Goal: Task Accomplishment & Management: Use online tool/utility

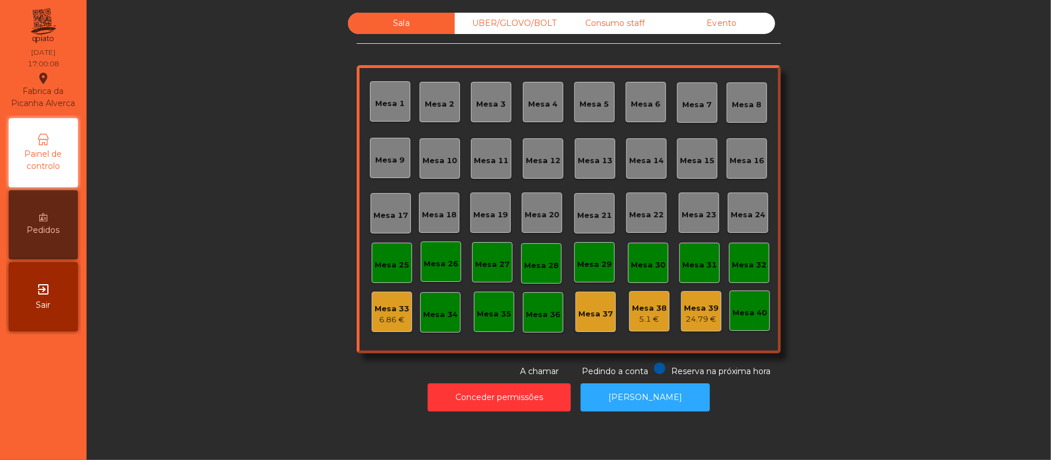
click at [728, 23] on div "Evento" at bounding box center [721, 23] width 107 height 21
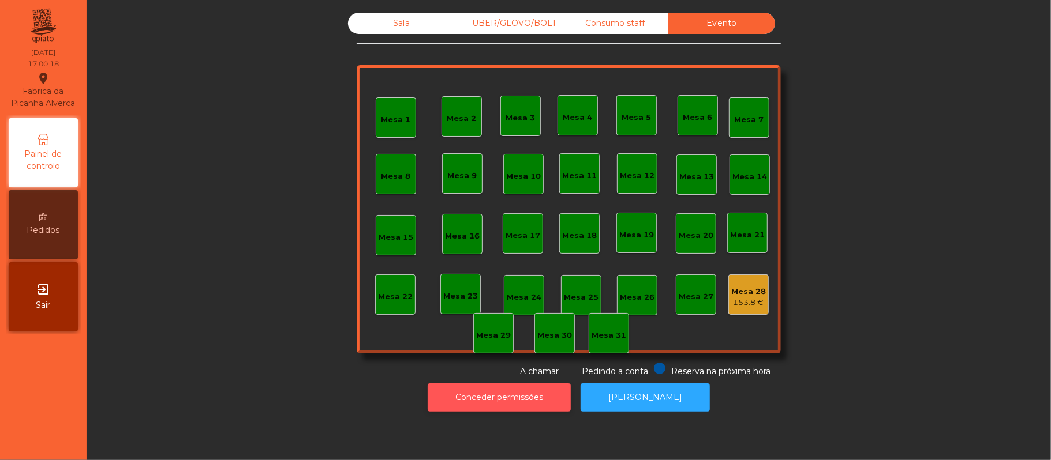
click at [499, 393] on button "Conceder permissões" at bounding box center [499, 398] width 143 height 28
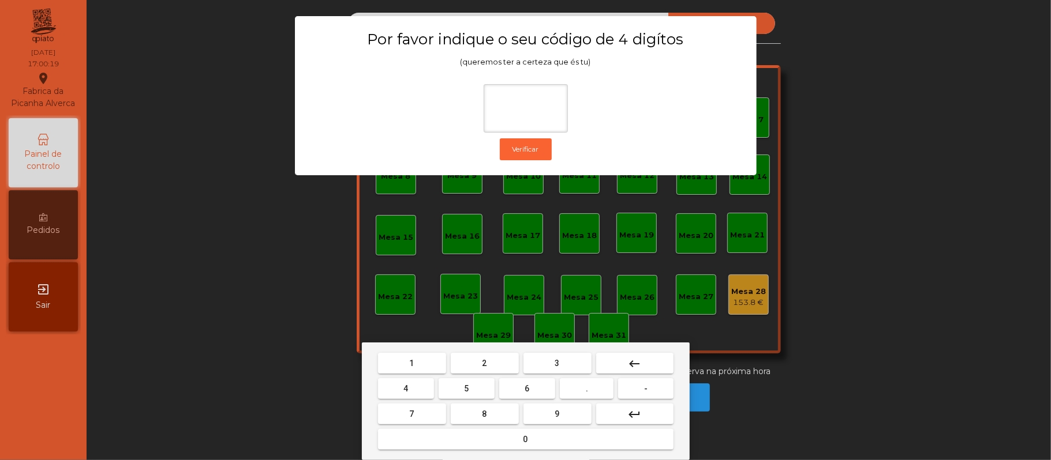
click at [478, 363] on button "2" at bounding box center [485, 363] width 68 height 21
click at [527, 389] on span "6" at bounding box center [527, 388] width 5 height 9
click at [411, 364] on span "1" at bounding box center [412, 363] width 5 height 9
click at [466, 386] on span "5" at bounding box center [466, 388] width 5 height 9
type input "****"
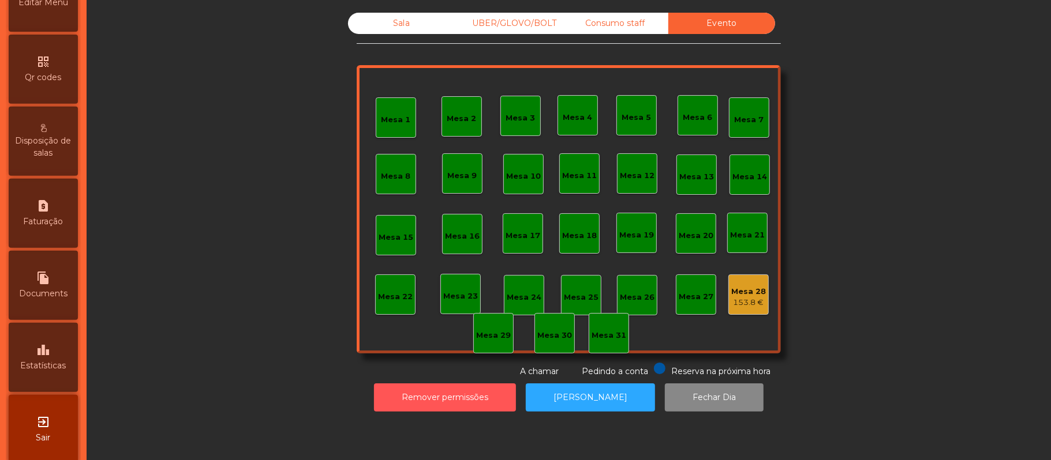
scroll to position [324, 0]
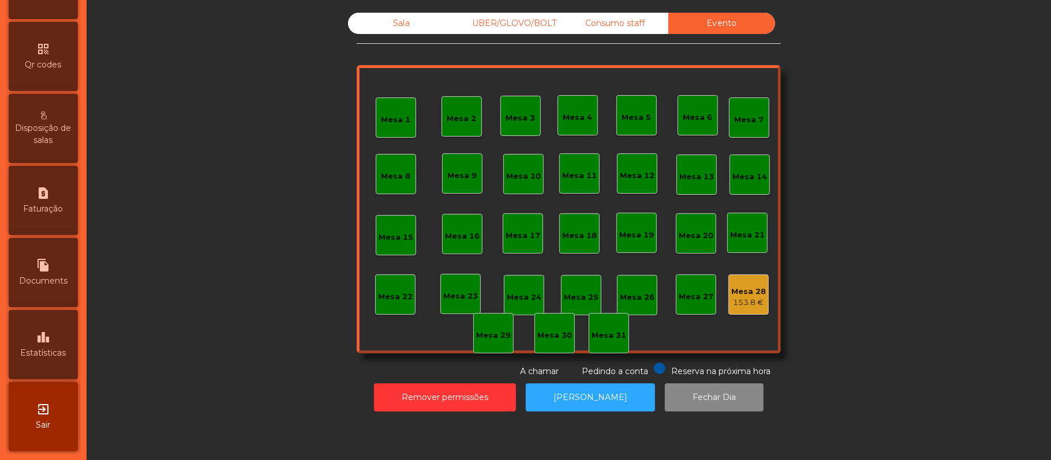
click at [58, 333] on div "leaderboard Estatísticas" at bounding box center [43, 344] width 69 height 69
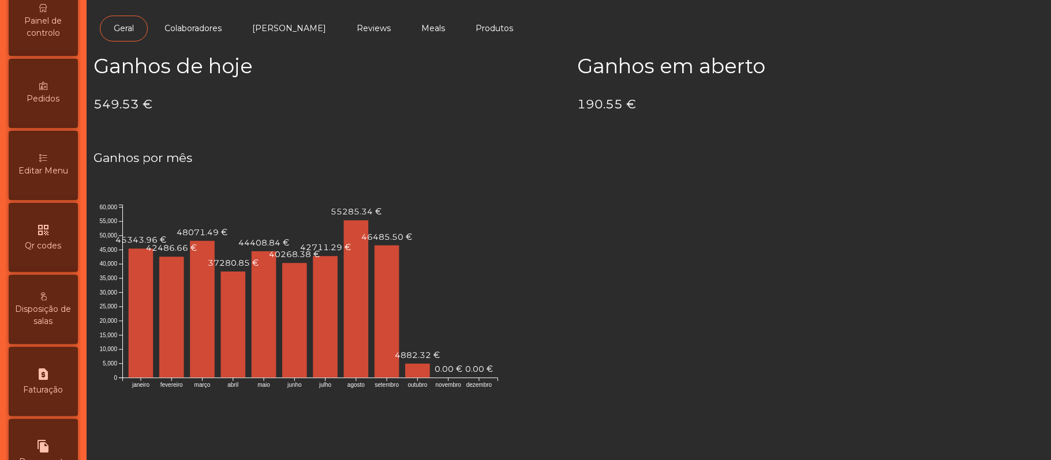
scroll to position [108, 0]
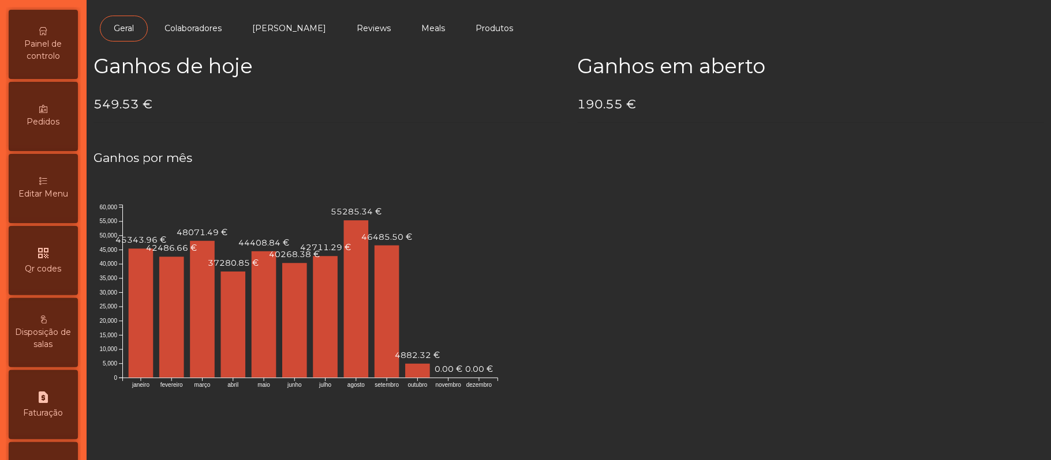
click at [58, 54] on span "Painel de controlo" at bounding box center [43, 50] width 63 height 24
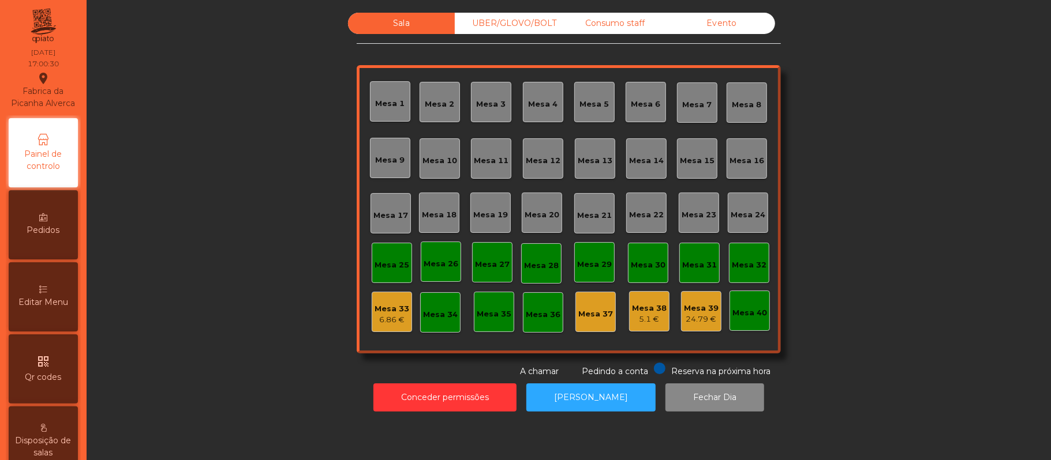
click at [374, 306] on div "Mesa 33" at bounding box center [391, 309] width 35 height 12
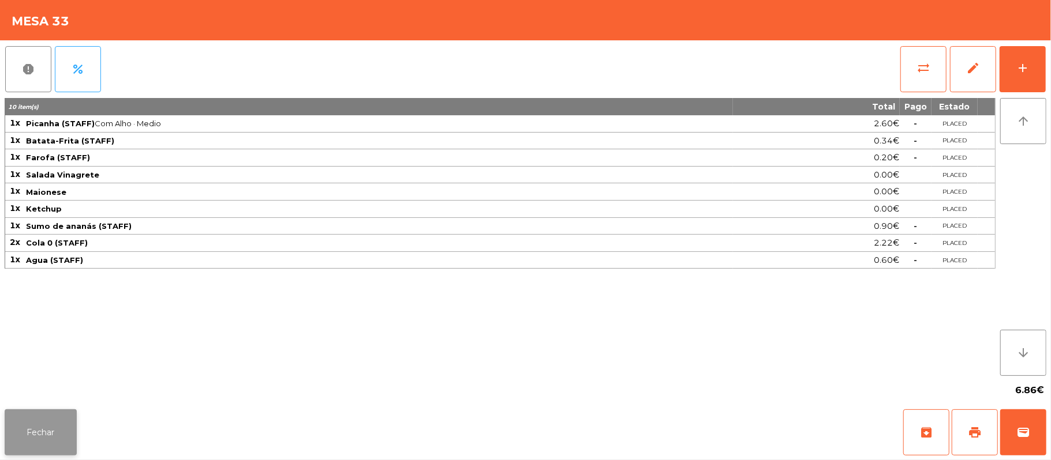
click at [42, 447] on button "Fechar" at bounding box center [41, 433] width 72 height 46
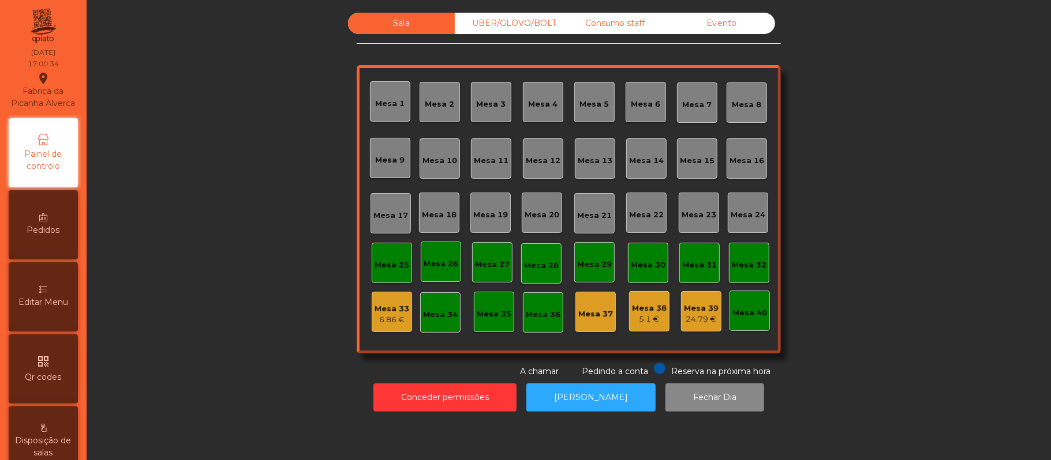
click at [42, 444] on div "Disposição de salas" at bounding box center [43, 441] width 69 height 69
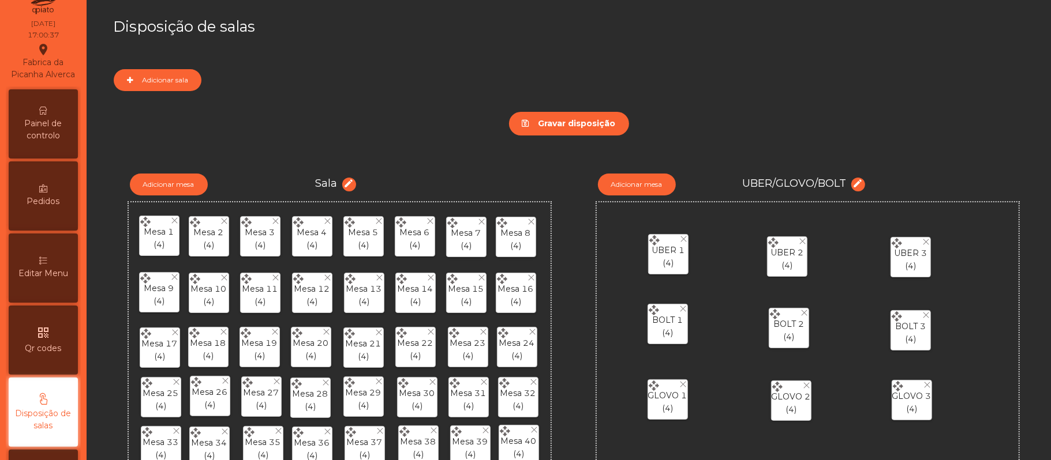
scroll to position [15, 0]
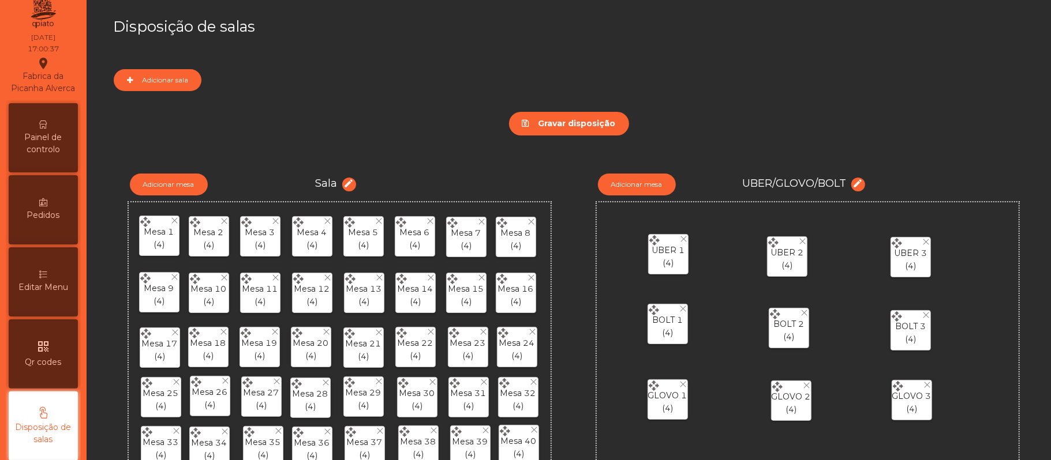
click at [49, 148] on span "Painel de controlo" at bounding box center [43, 144] width 63 height 24
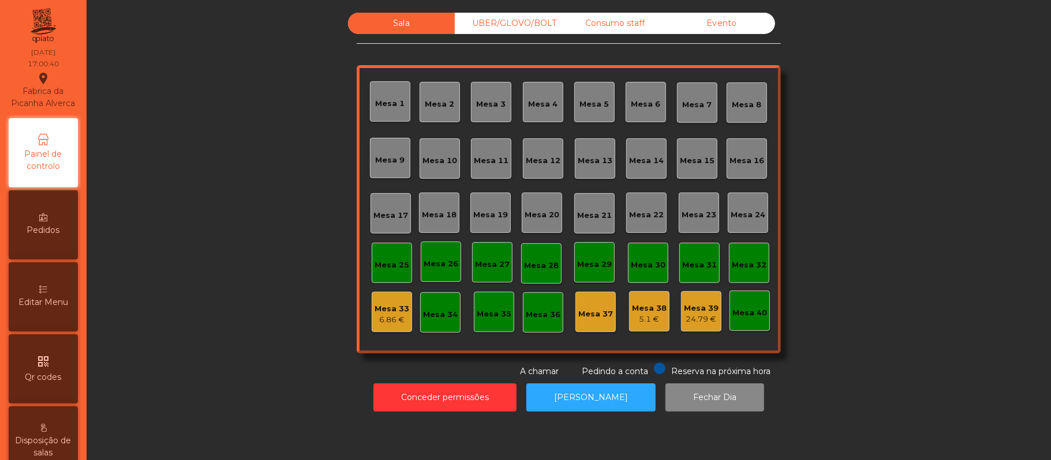
click at [608, 18] on div "Consumo staff" at bounding box center [614, 23] width 107 height 21
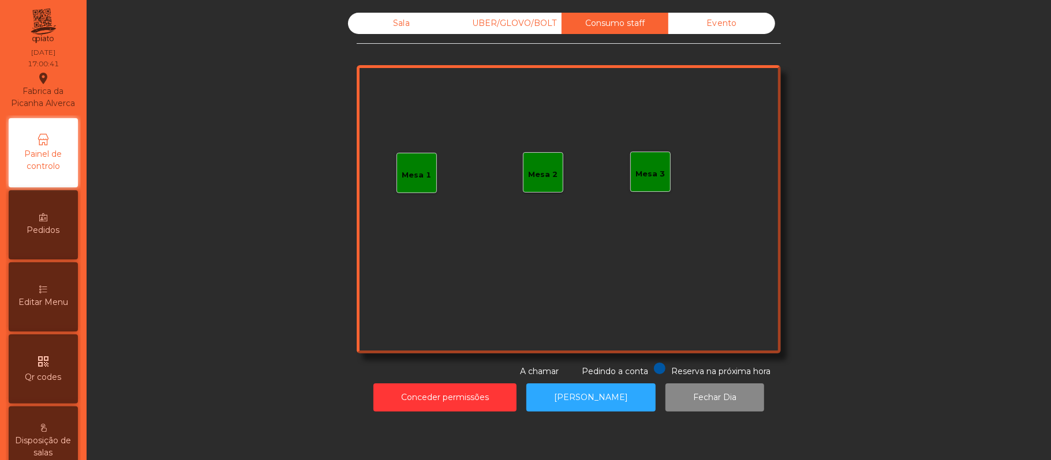
click at [656, 173] on div "Mesa 3" at bounding box center [650, 174] width 29 height 12
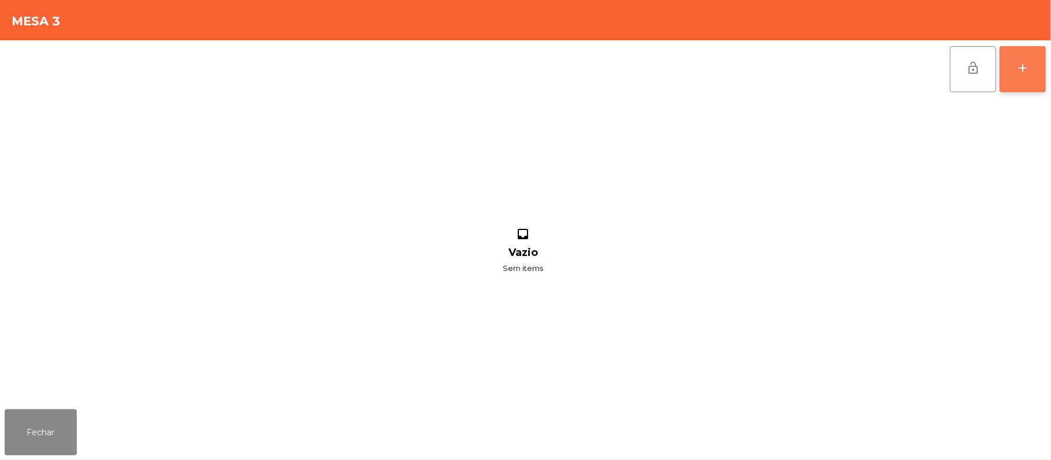
click at [1013, 77] on button "add" at bounding box center [1022, 69] width 46 height 46
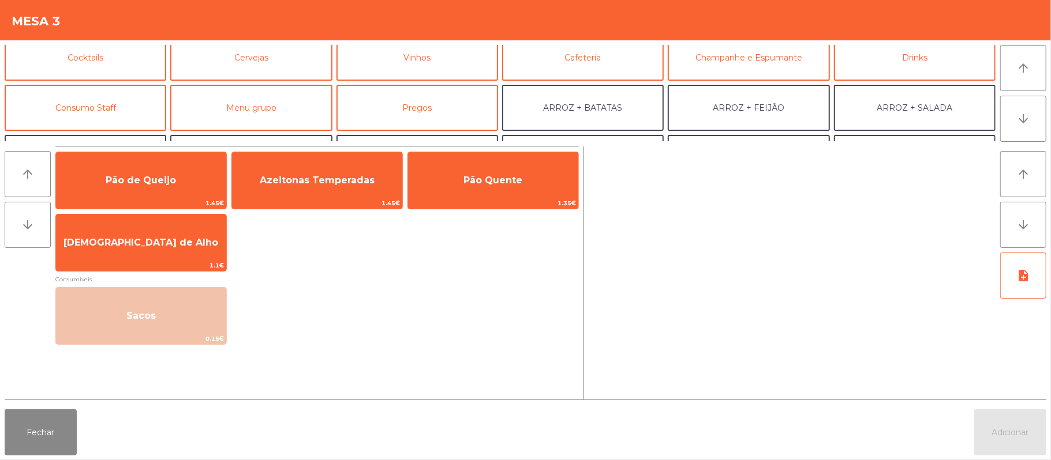
scroll to position [66, 0]
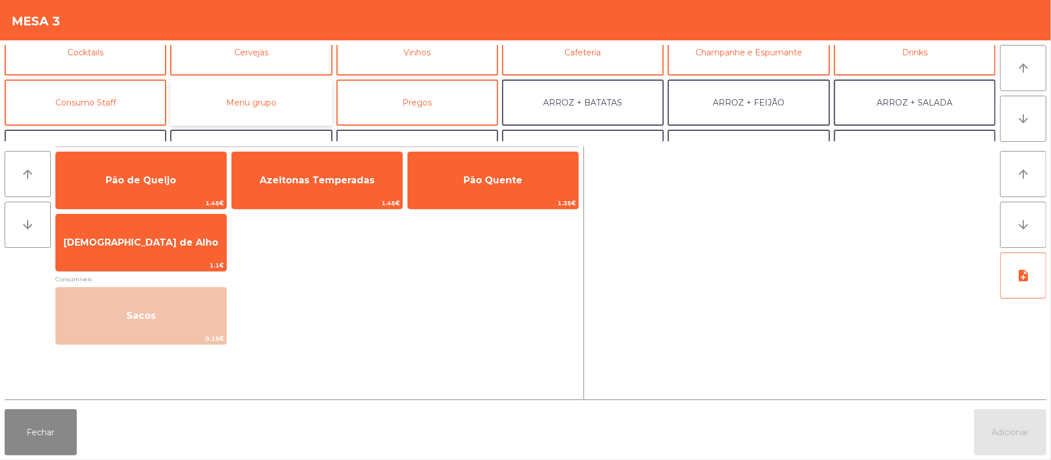
click at [275, 104] on button "Menu grupo" at bounding box center [251, 103] width 162 height 46
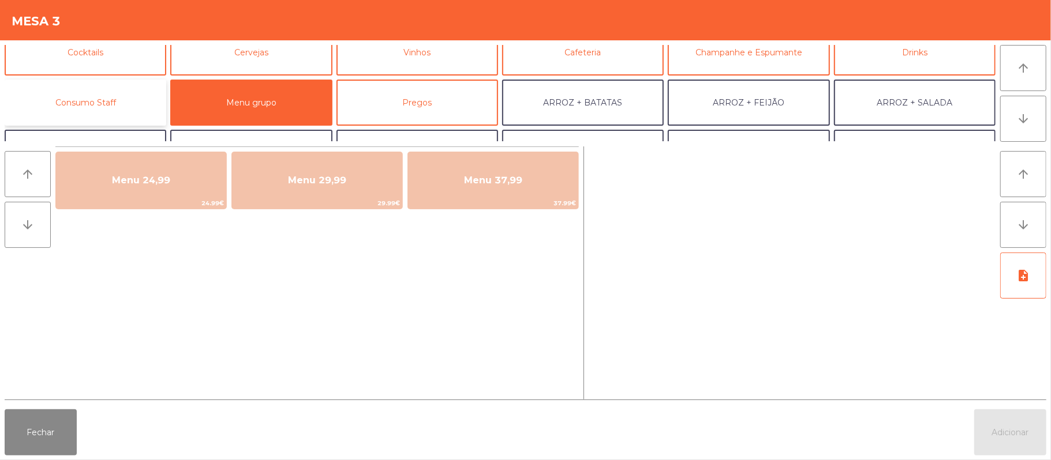
click at [134, 93] on button "Consumo Staff" at bounding box center [86, 103] width 162 height 46
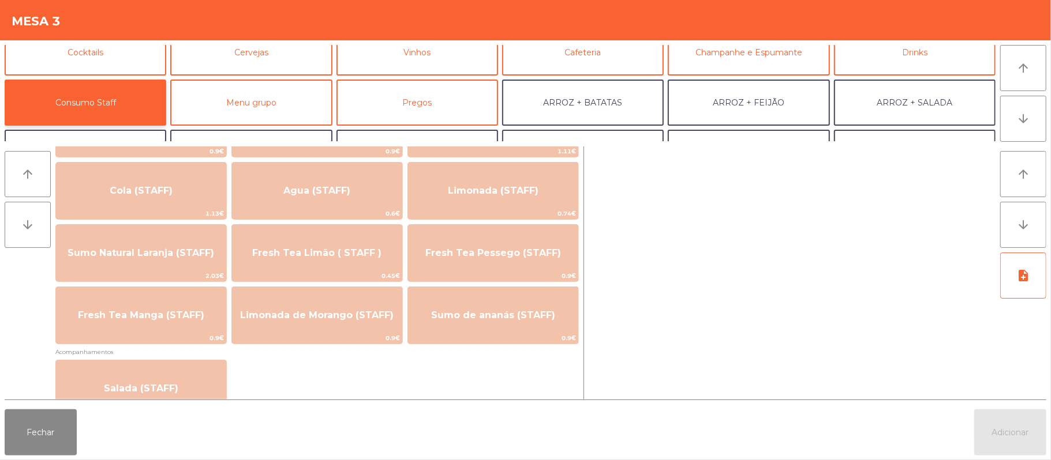
scroll to position [262, 0]
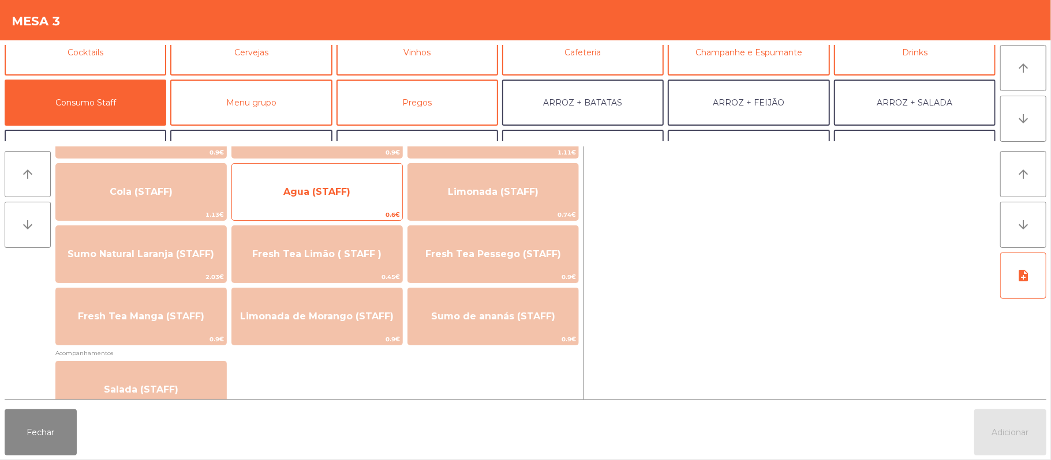
click at [342, 186] on span "Agua (STAFF)" at bounding box center [316, 191] width 67 height 11
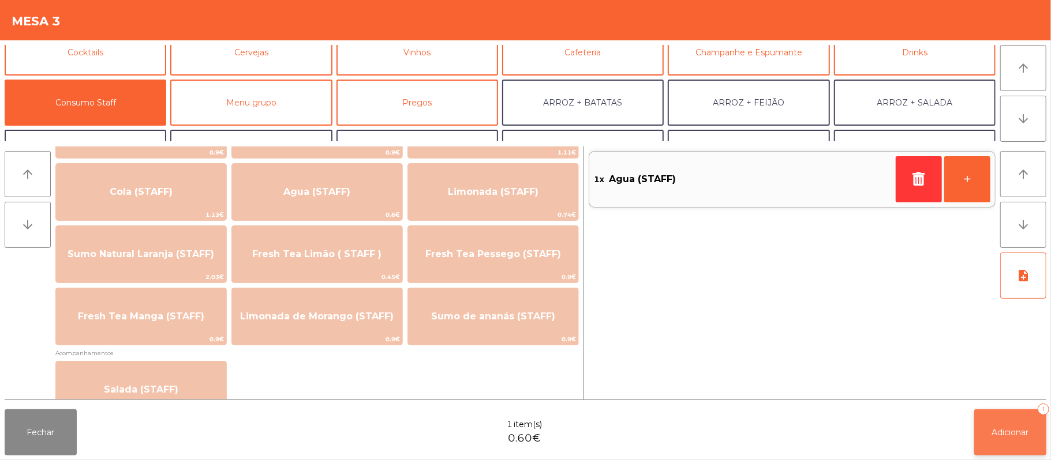
click at [1009, 428] on span "Adicionar" at bounding box center [1010, 433] width 37 height 10
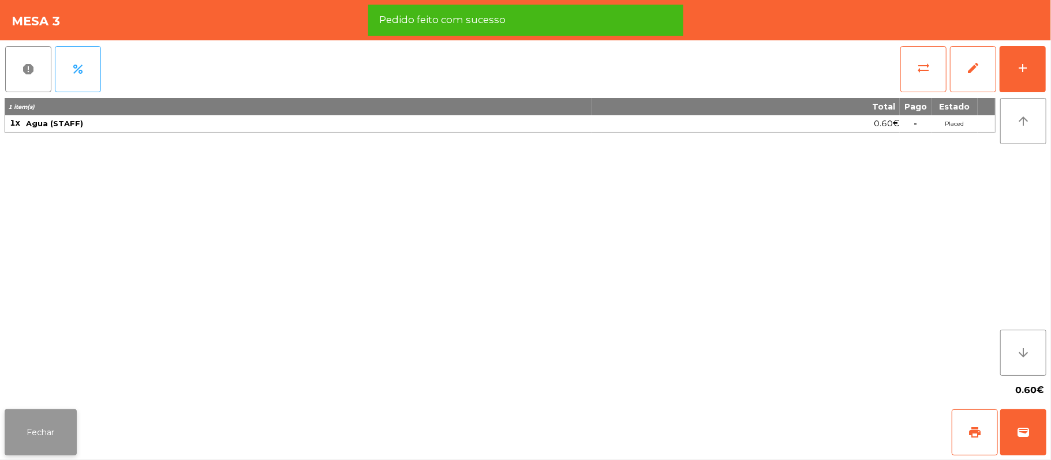
click at [57, 432] on button "Fechar" at bounding box center [41, 433] width 72 height 46
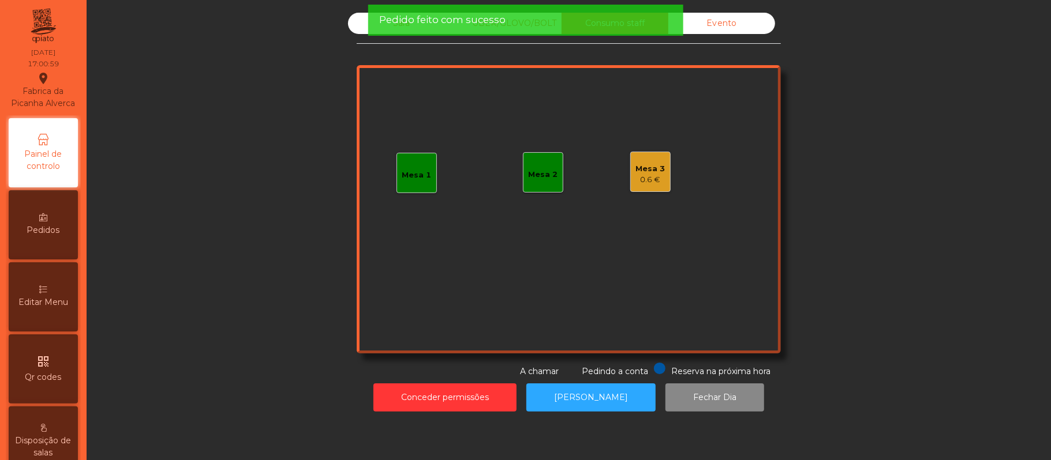
click at [402, 24] on span "Pedido feito com sucesso" at bounding box center [442, 20] width 126 height 14
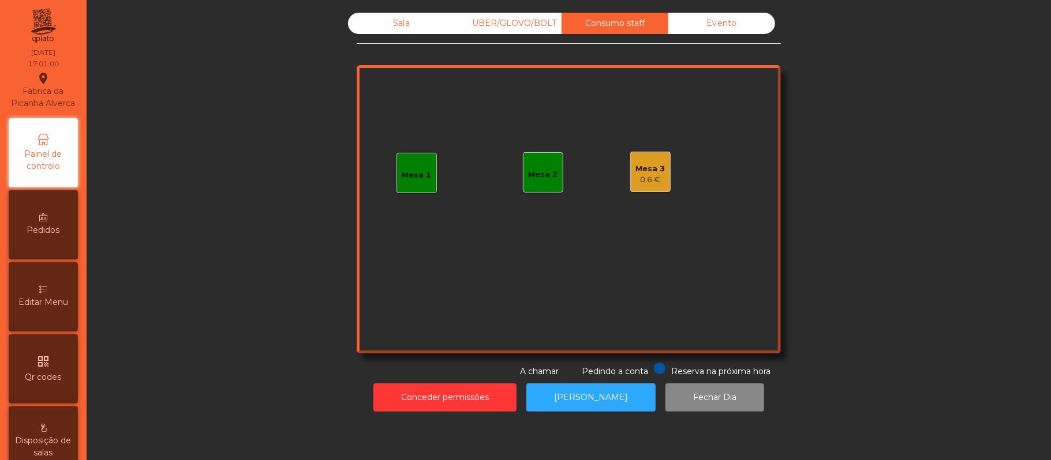
click at [393, 26] on div "Sala" at bounding box center [401, 23] width 107 height 21
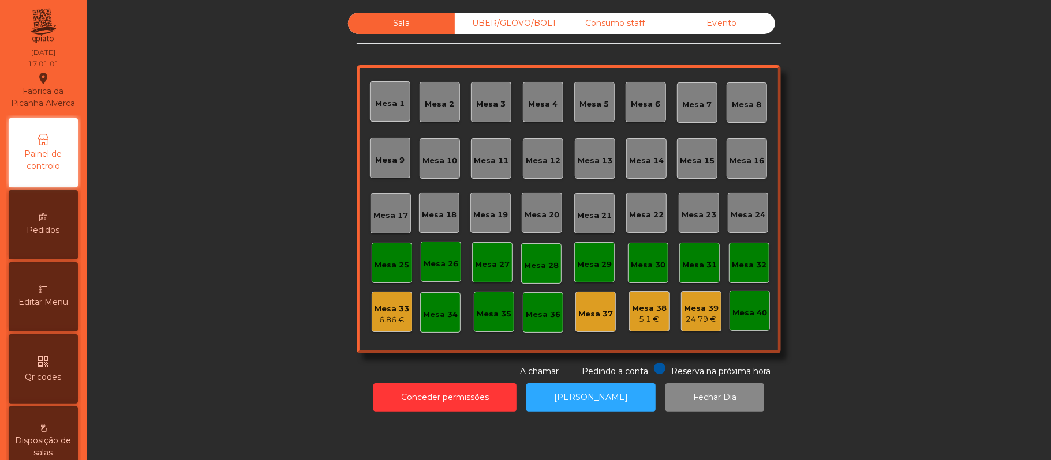
click at [695, 310] on div "Mesa 39" at bounding box center [701, 309] width 35 height 12
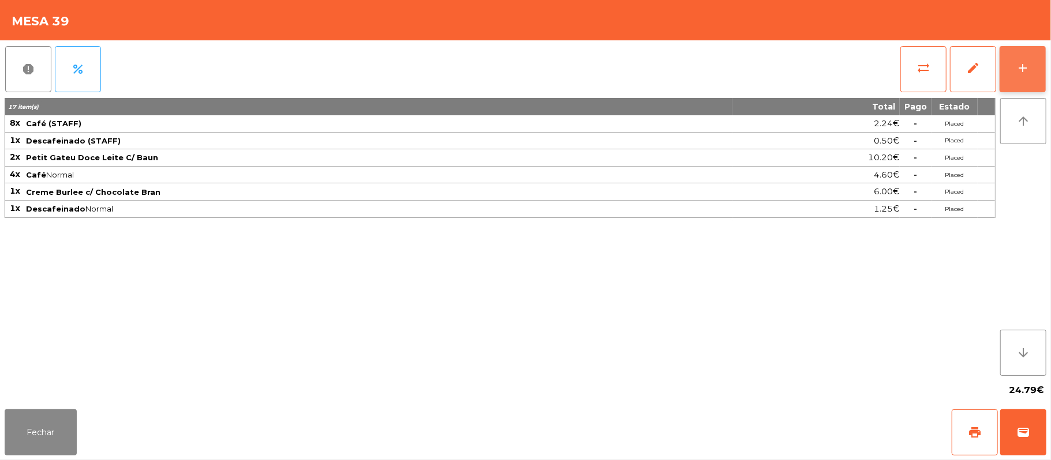
click at [1017, 73] on div "add" at bounding box center [1023, 68] width 14 height 14
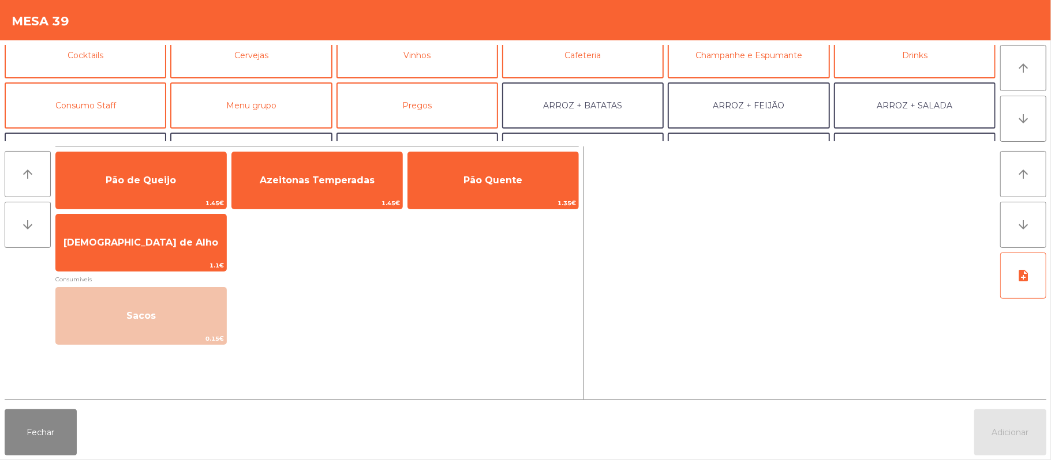
scroll to position [62, 0]
click at [117, 100] on button "Consumo Staff" at bounding box center [86, 106] width 162 height 46
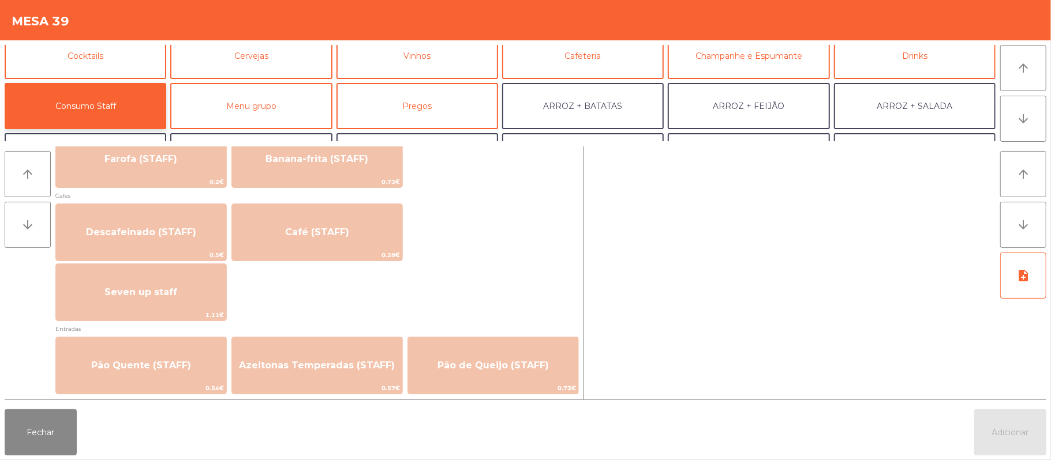
scroll to position [649, 0]
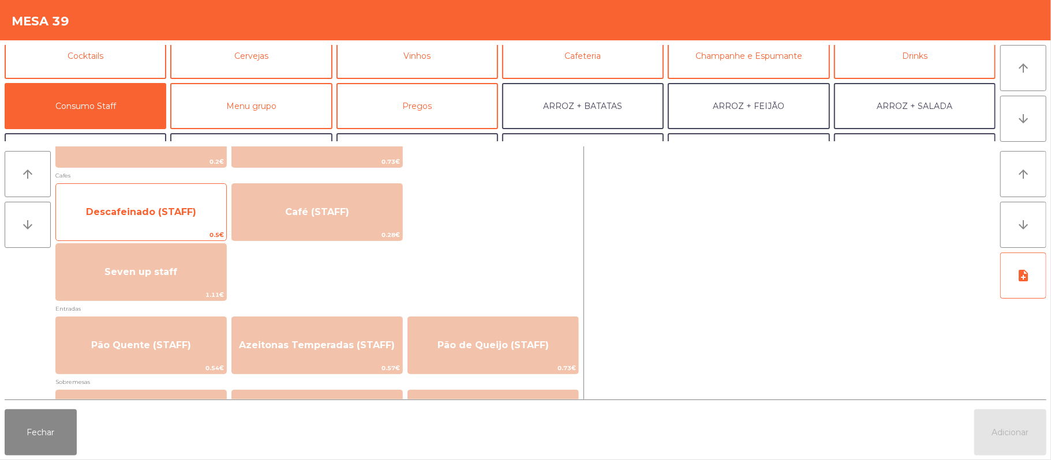
click at [164, 203] on span "Descafeinado (STAFF)" at bounding box center [141, 212] width 170 height 31
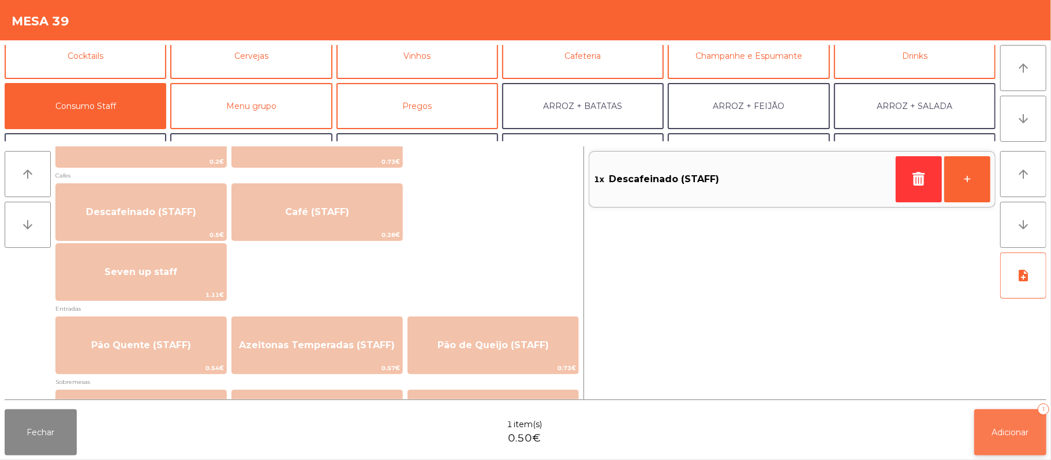
click at [992, 436] on span "Adicionar" at bounding box center [1010, 433] width 37 height 10
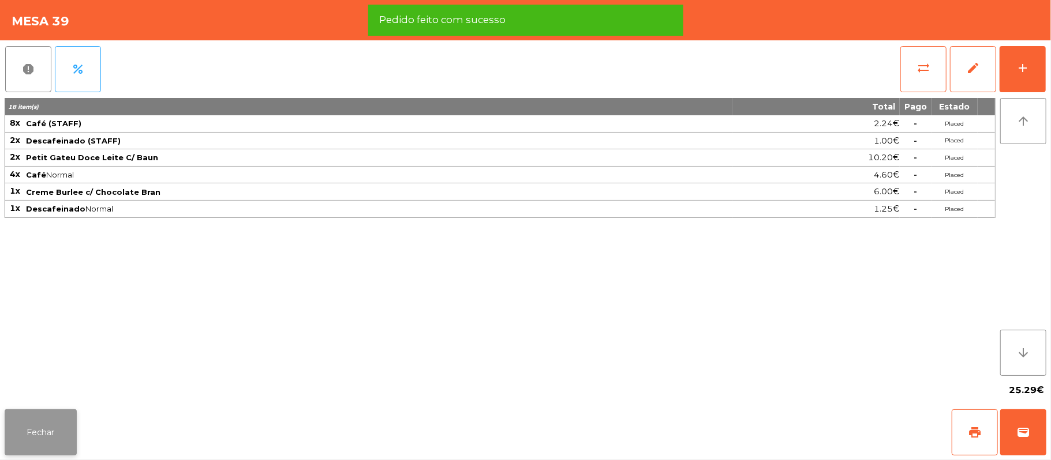
click at [38, 434] on button "Fechar" at bounding box center [41, 433] width 72 height 46
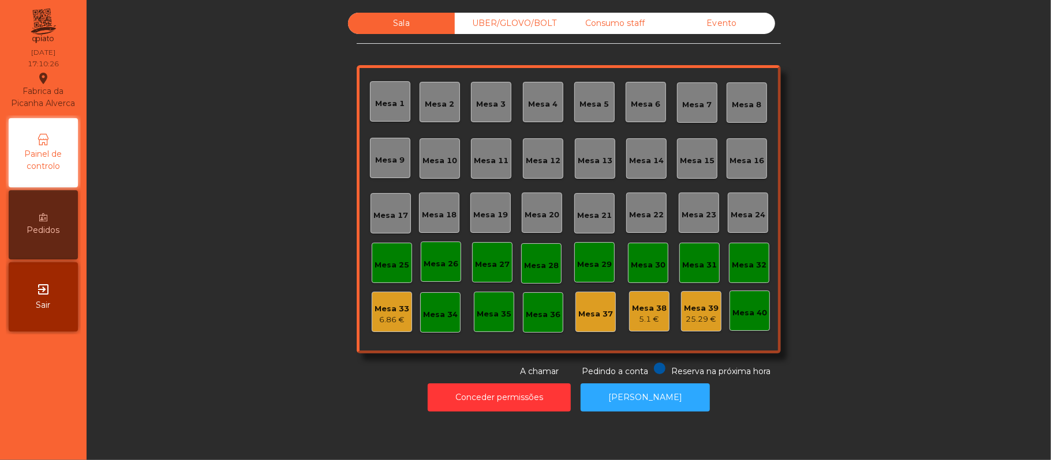
click at [533, 172] on div "Mesa 12" at bounding box center [543, 158] width 40 height 40
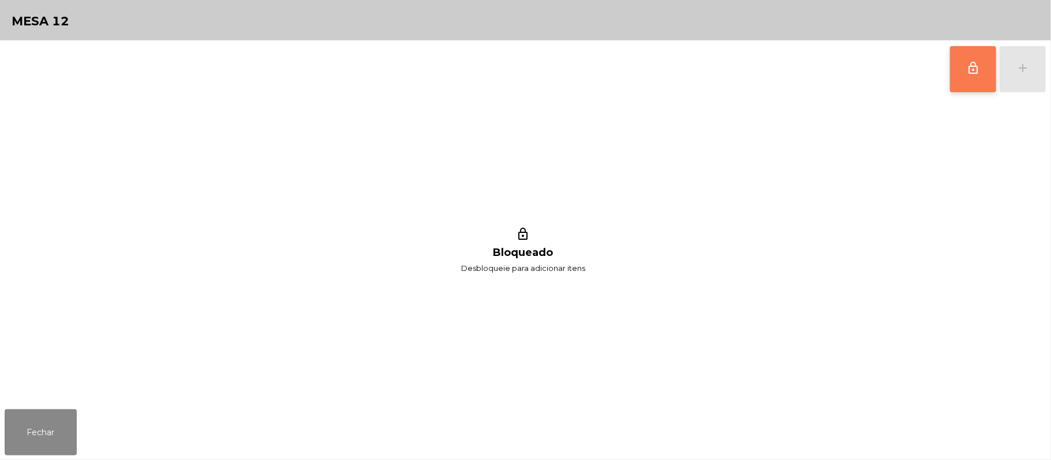
click at [980, 65] on button "lock_outline" at bounding box center [973, 69] width 46 height 46
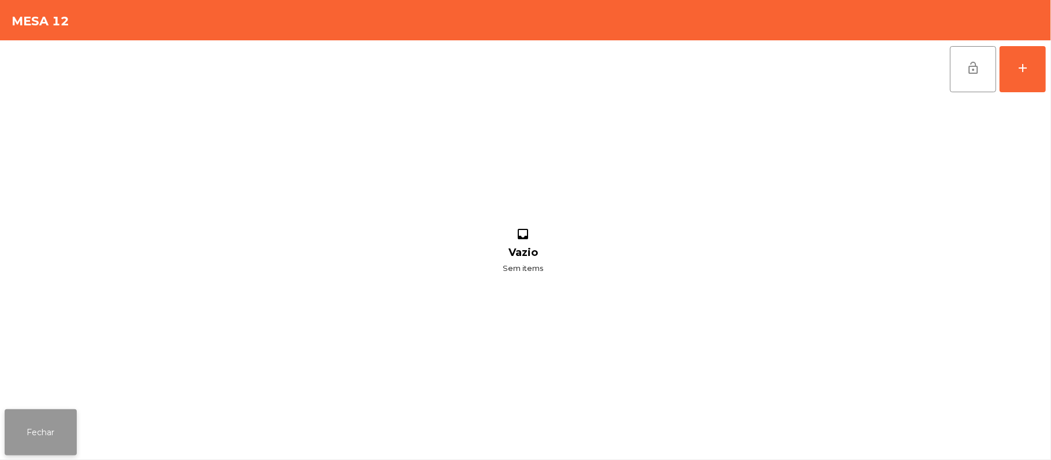
click at [62, 444] on button "Fechar" at bounding box center [41, 433] width 72 height 46
click at [952, 69] on button "lock_open" at bounding box center [973, 69] width 46 height 46
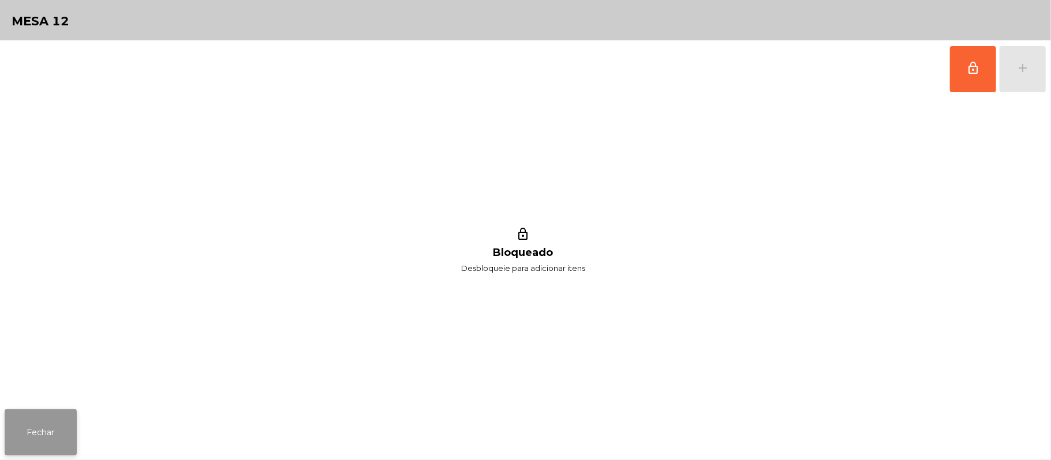
click at [62, 415] on button "Fechar" at bounding box center [41, 433] width 72 height 46
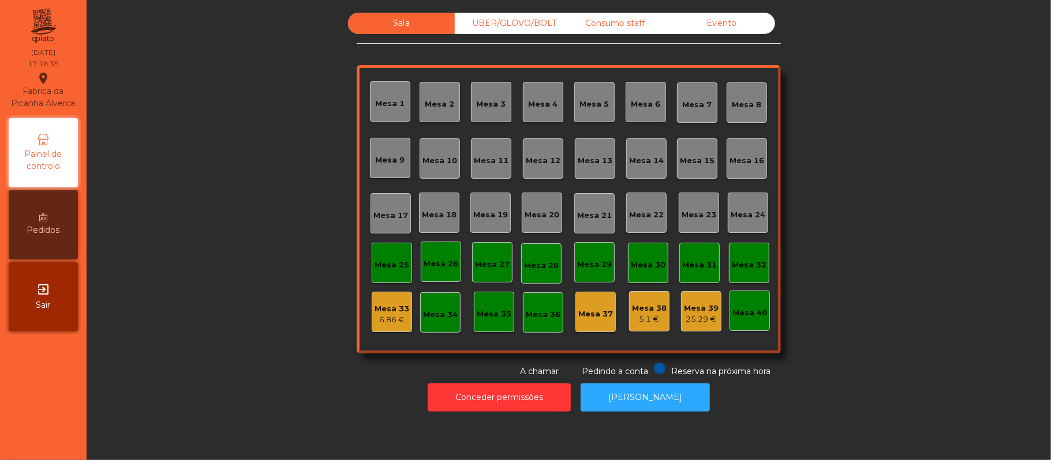
click at [548, 155] on div "Mesa 12" at bounding box center [543, 161] width 35 height 12
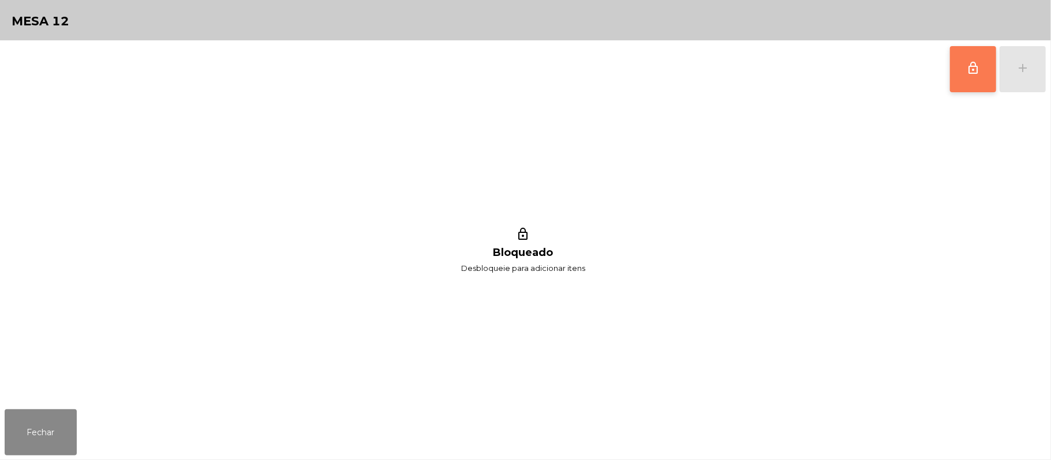
click at [961, 58] on button "lock_outline" at bounding box center [973, 69] width 46 height 46
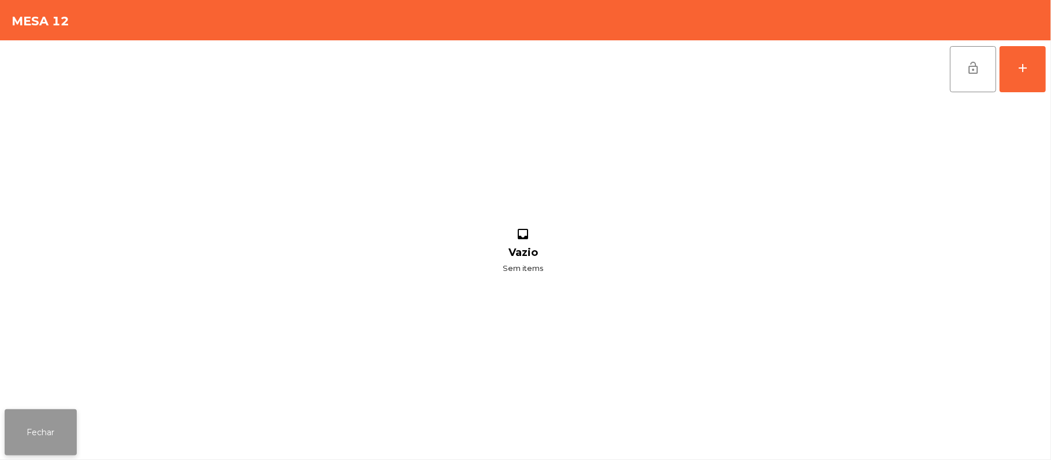
click at [8, 414] on button "Fechar" at bounding box center [41, 433] width 72 height 46
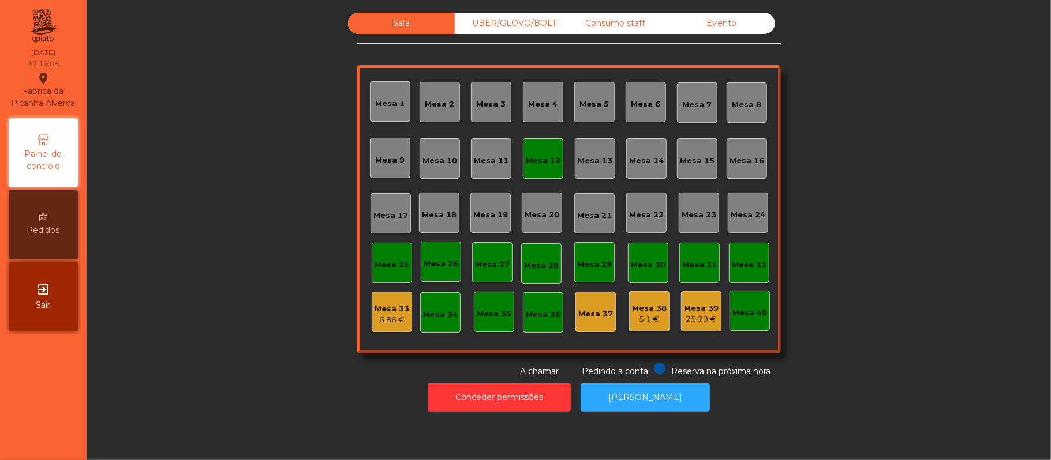
click at [548, 162] on div "Mesa 12" at bounding box center [543, 161] width 35 height 12
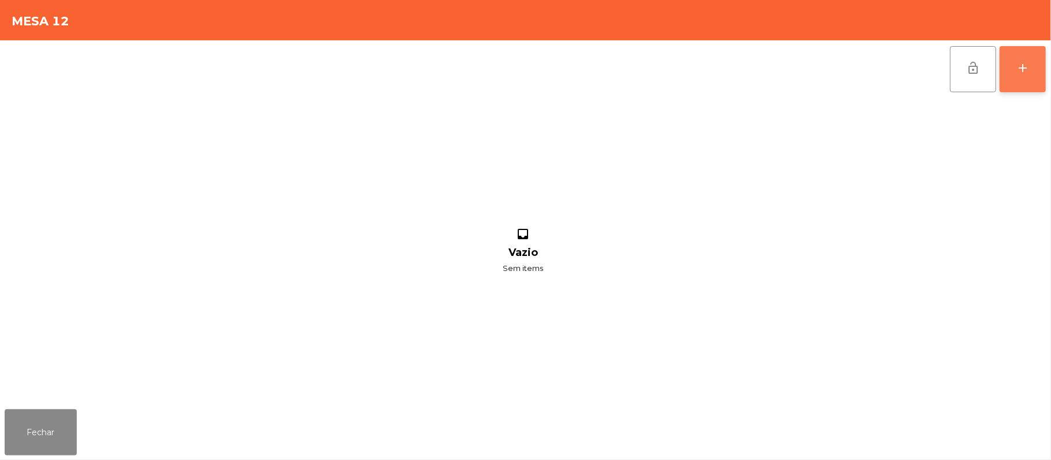
click at [1013, 68] on button "add" at bounding box center [1022, 69] width 46 height 46
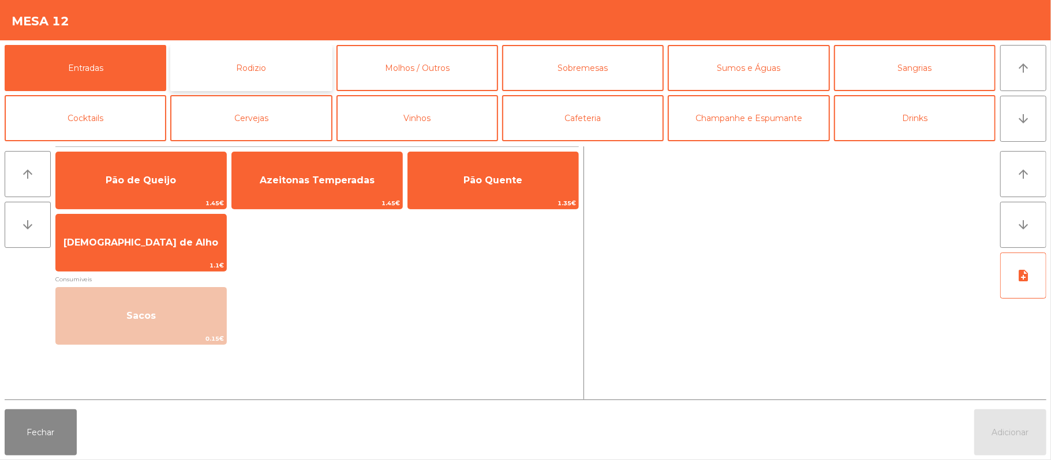
click at [266, 68] on button "Rodizio" at bounding box center [251, 68] width 162 height 46
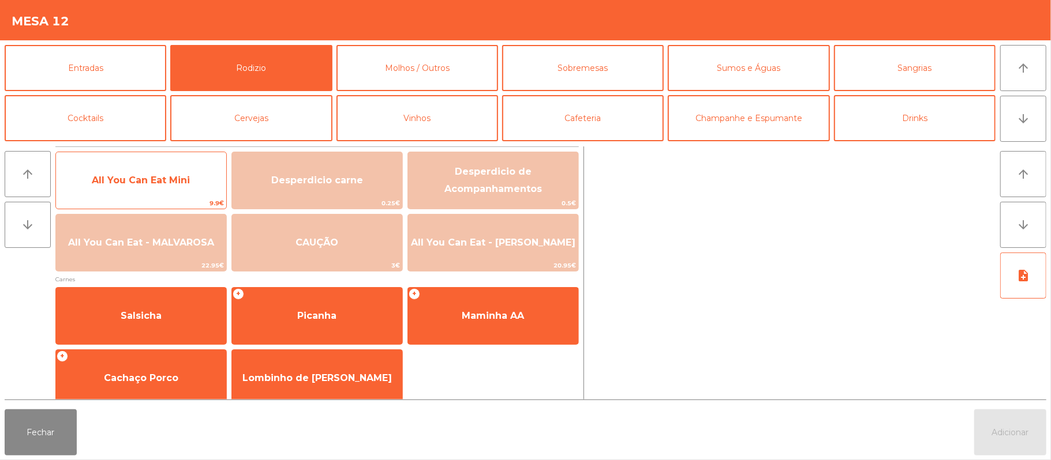
click at [167, 155] on div "All You Can Eat Mini 9.9€" at bounding box center [140, 181] width 171 height 58
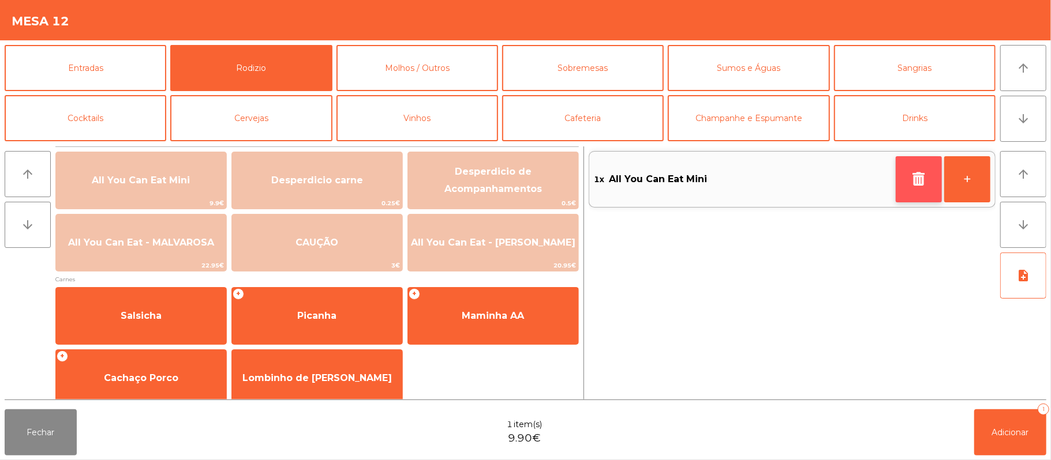
click at [910, 181] on icon "button" at bounding box center [918, 179] width 17 height 14
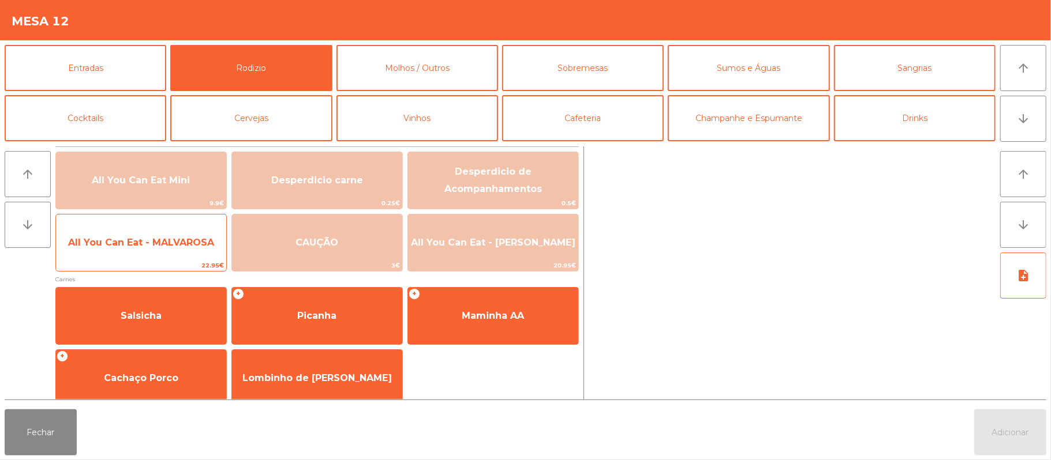
click at [187, 232] on span "All You Can Eat - MALVAROSA" at bounding box center [141, 242] width 170 height 31
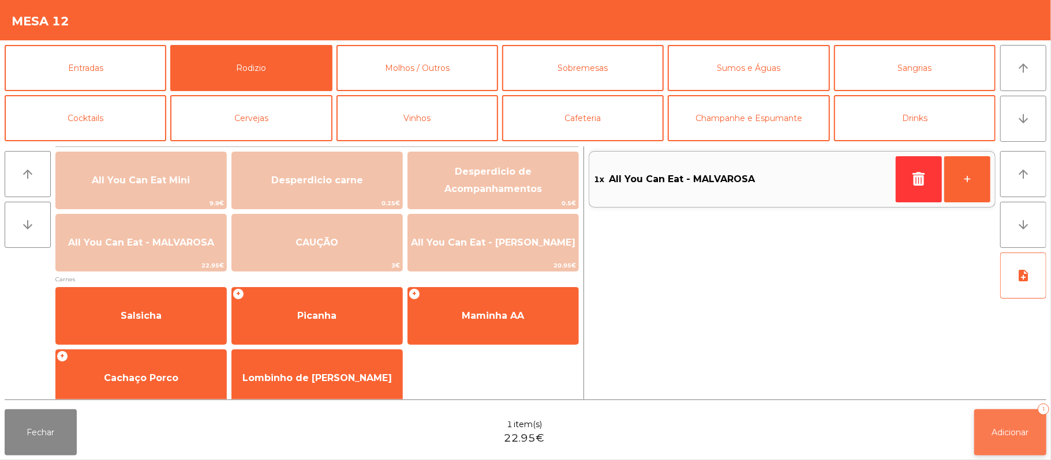
click at [1001, 426] on button "Adicionar 1" at bounding box center [1010, 433] width 72 height 46
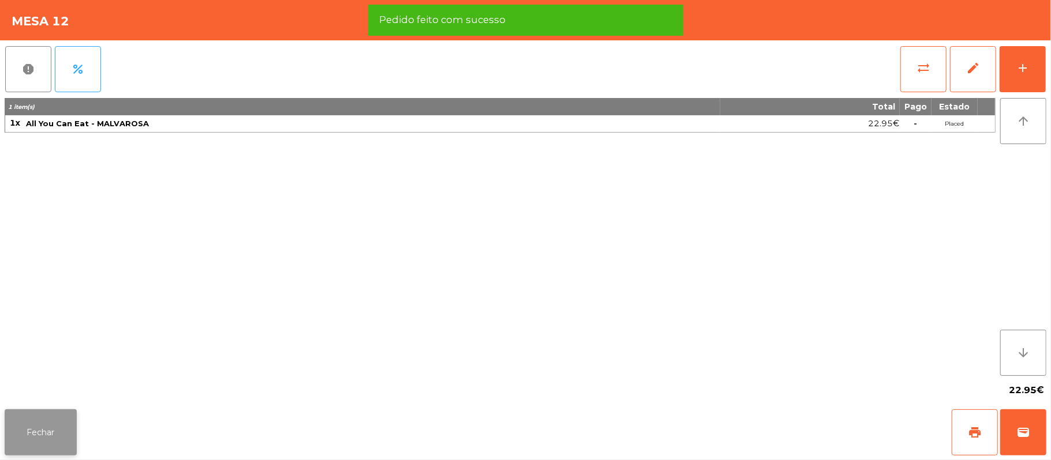
click at [40, 425] on button "Fechar" at bounding box center [41, 433] width 72 height 46
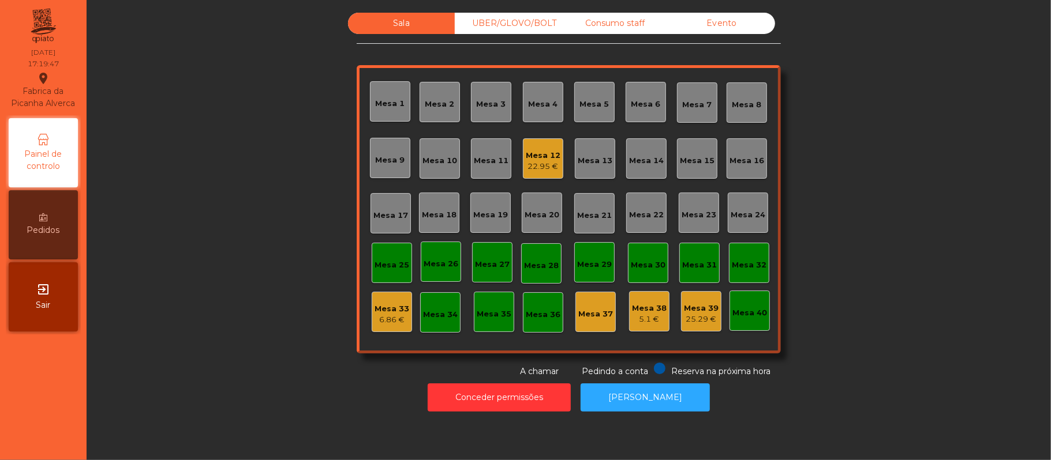
click at [599, 317] on div "Mesa 37" at bounding box center [595, 315] width 35 height 12
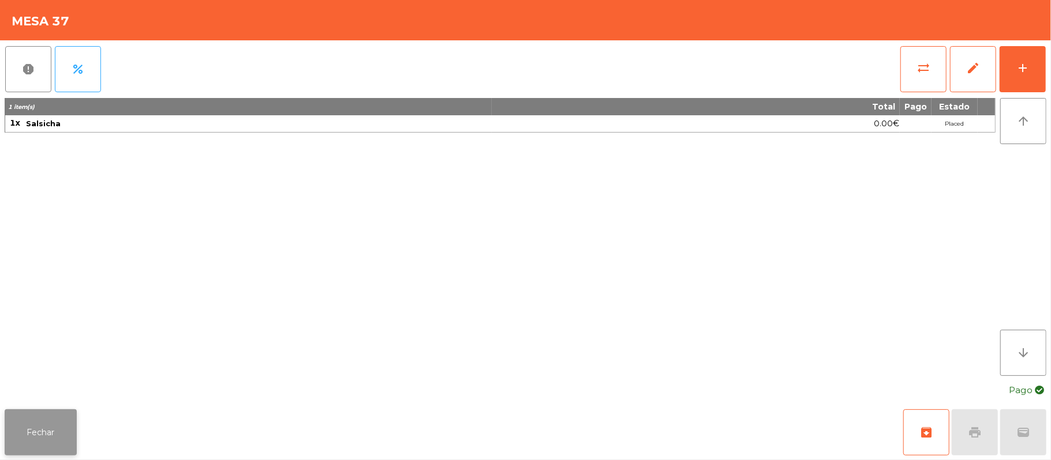
click at [40, 426] on button "Fechar" at bounding box center [41, 433] width 72 height 46
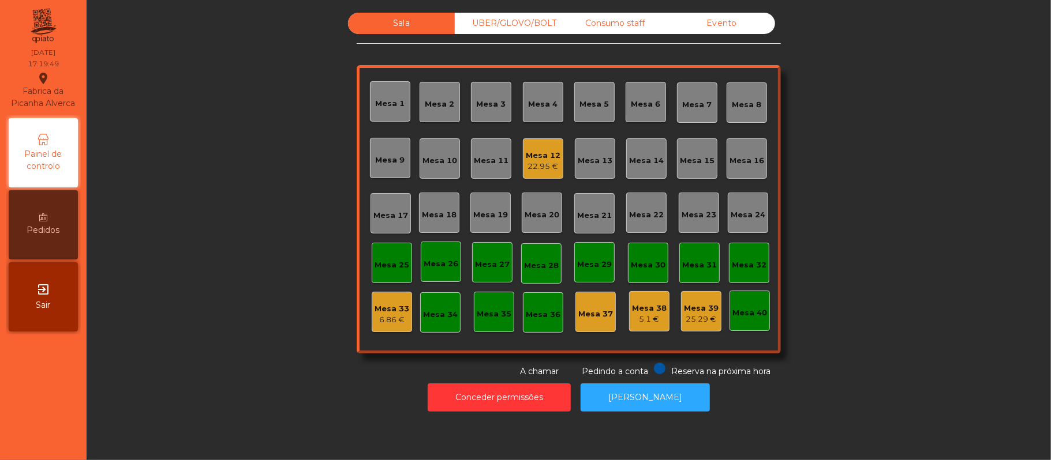
click at [538, 166] on div "22.95 €" at bounding box center [543, 167] width 35 height 12
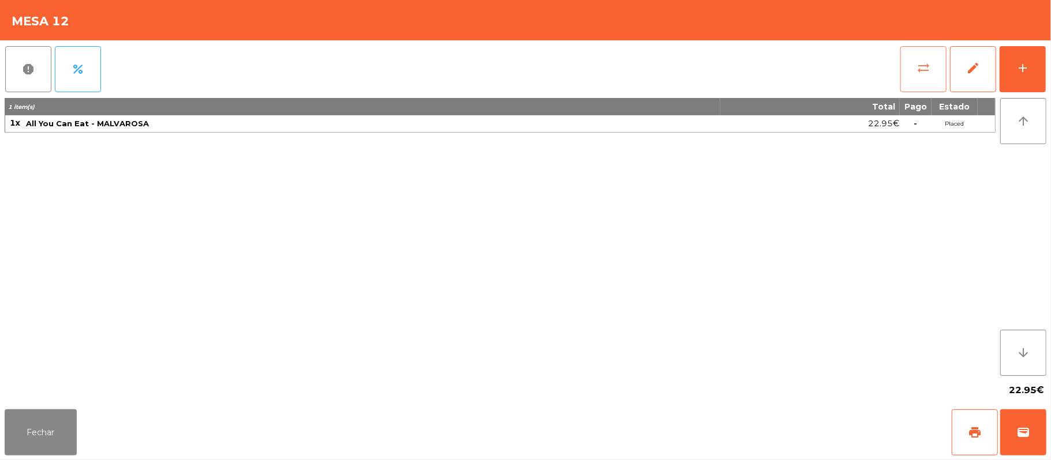
click at [915, 76] on button "sync_alt" at bounding box center [923, 69] width 46 height 46
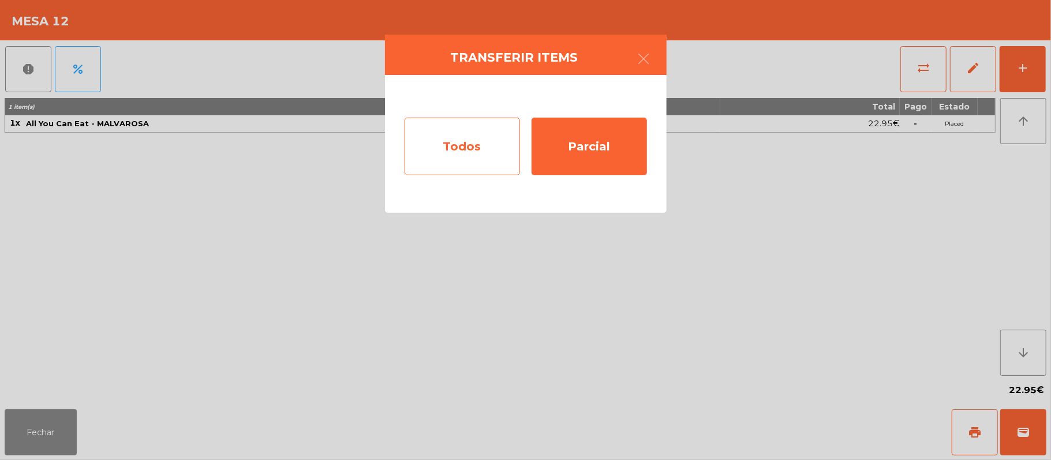
click at [471, 145] on div "Todos" at bounding box center [461, 147] width 115 height 58
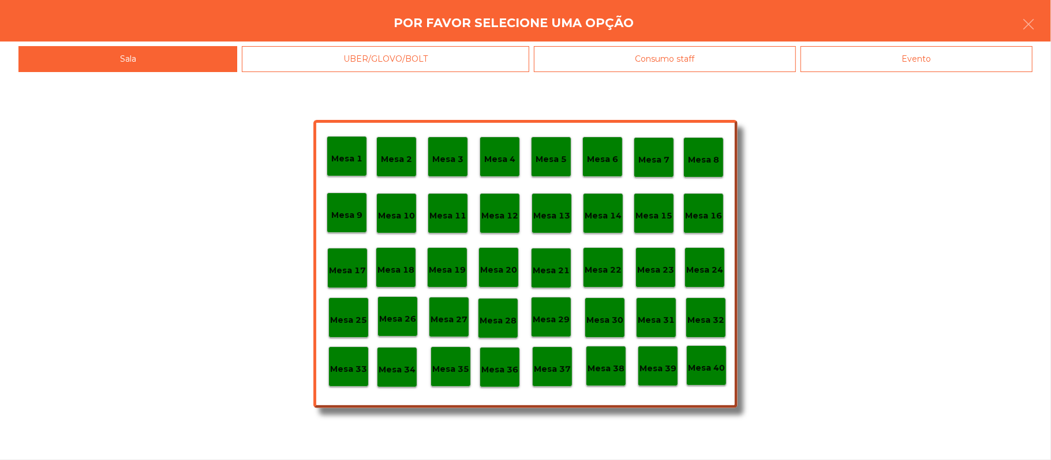
click at [552, 368] on p "Mesa 37" at bounding box center [552, 369] width 37 height 13
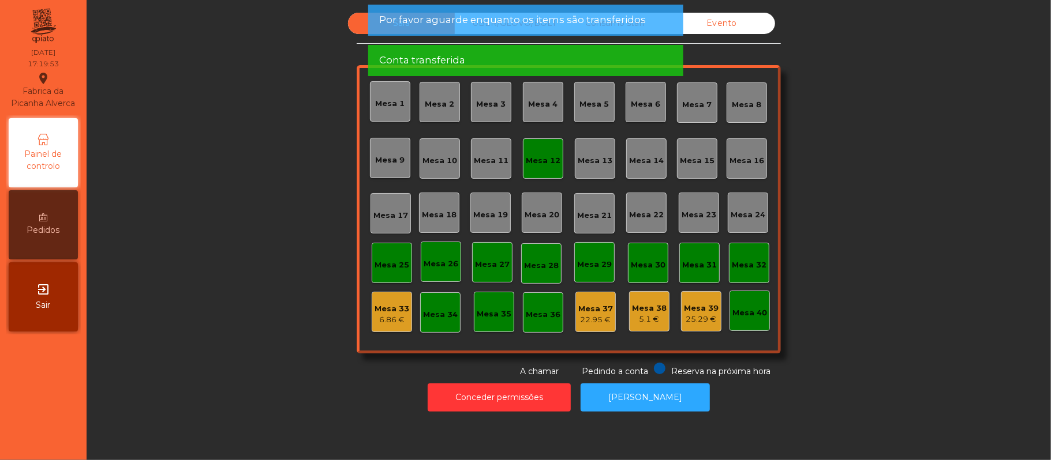
click at [589, 307] on div "Mesa 37" at bounding box center [595, 309] width 35 height 12
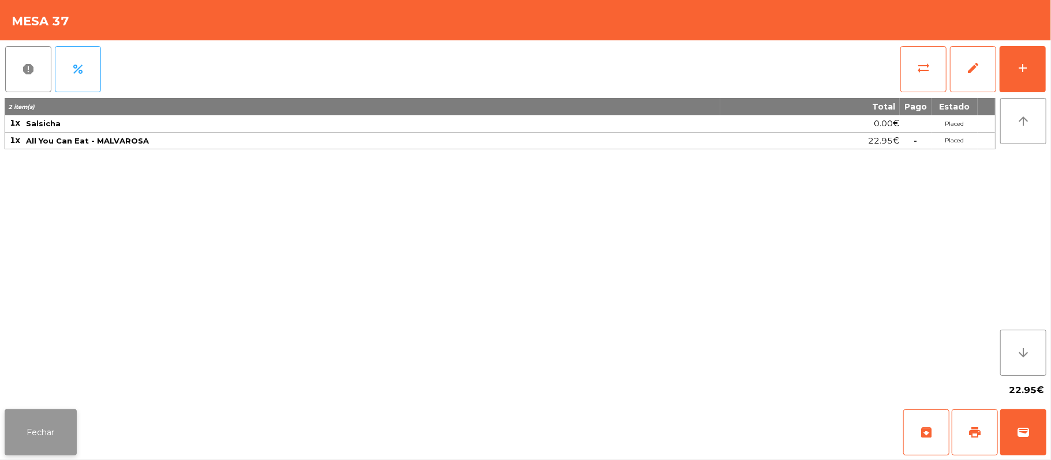
click at [28, 430] on button "Fechar" at bounding box center [41, 433] width 72 height 46
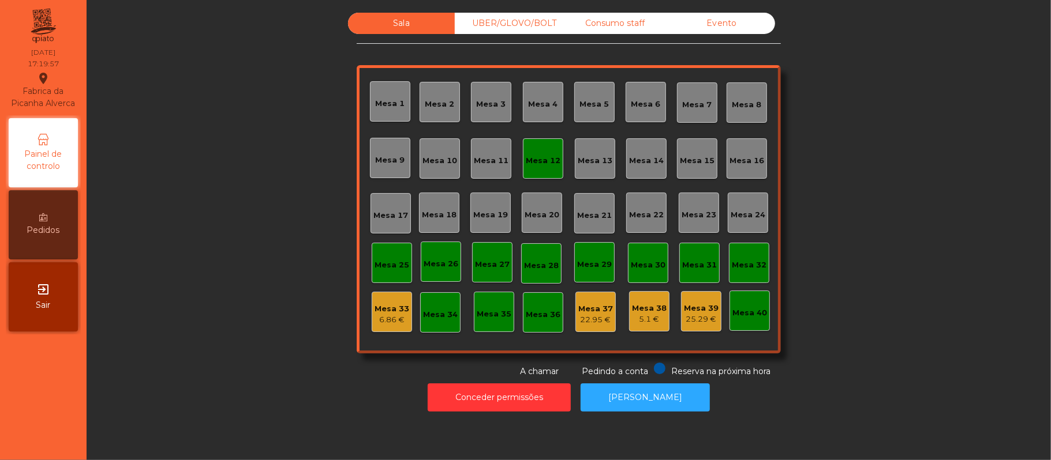
click at [531, 160] on div "Mesa 12" at bounding box center [543, 161] width 35 height 12
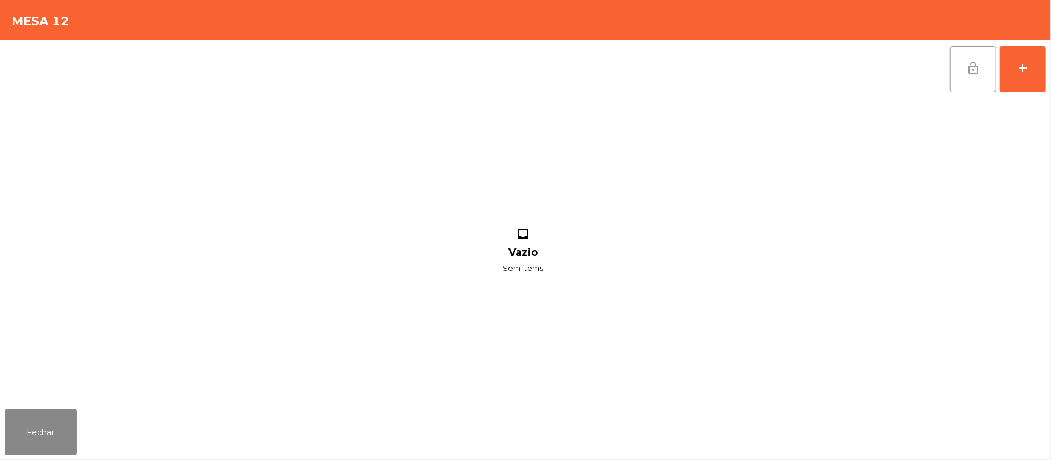
click at [968, 68] on span "lock_open" at bounding box center [973, 68] width 14 height 14
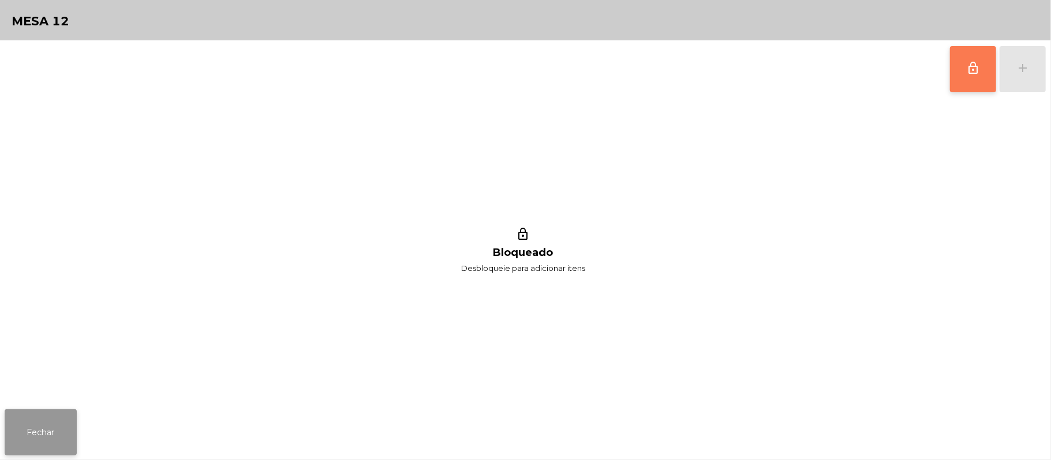
click at [33, 439] on button "Fechar" at bounding box center [41, 433] width 72 height 46
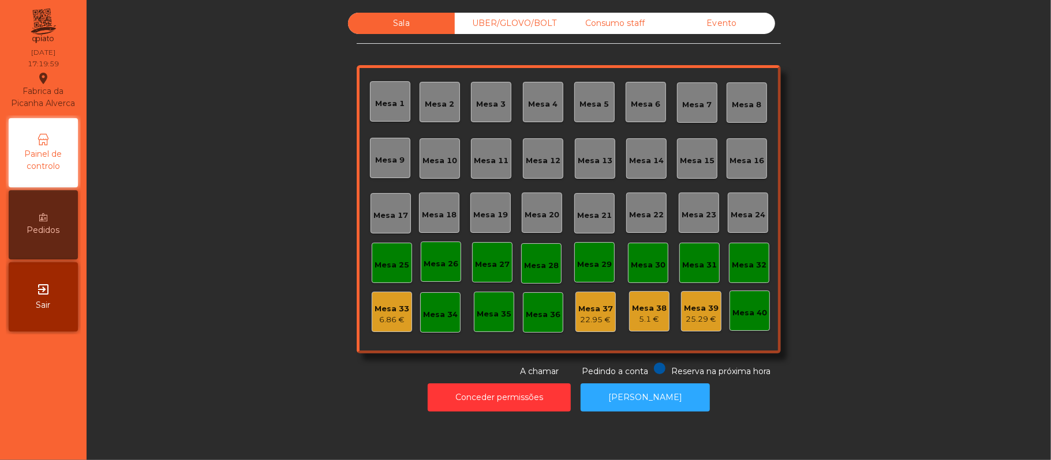
click at [592, 321] on div "22.95 €" at bounding box center [595, 320] width 35 height 12
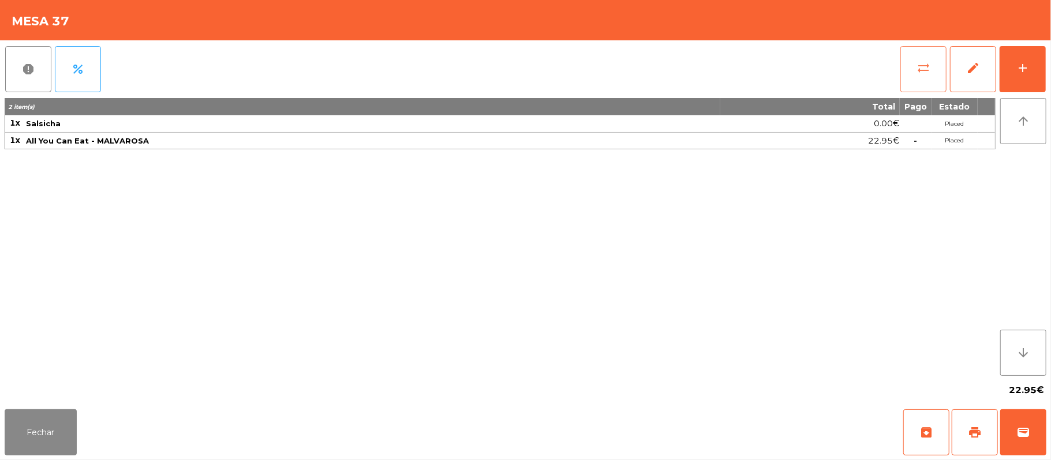
click at [910, 62] on button "sync_alt" at bounding box center [923, 69] width 46 height 46
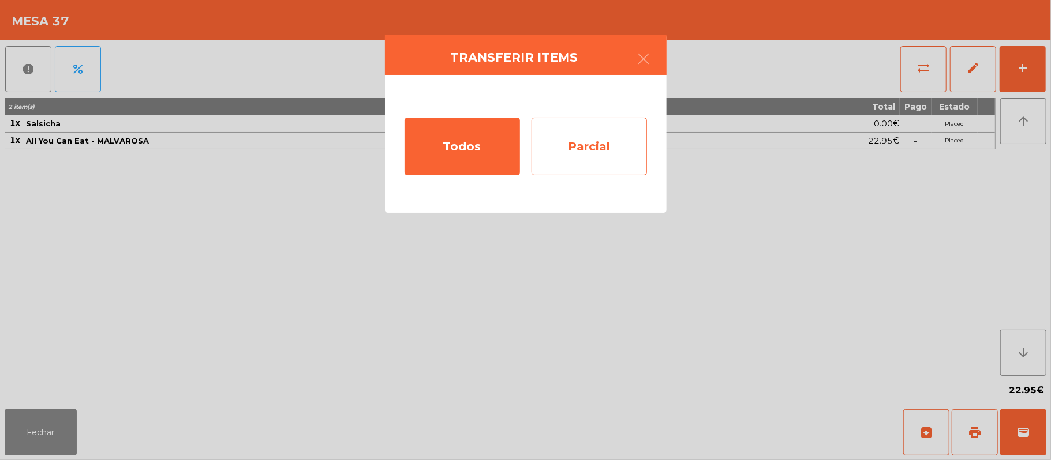
click at [614, 142] on div "Parcial" at bounding box center [588, 147] width 115 height 58
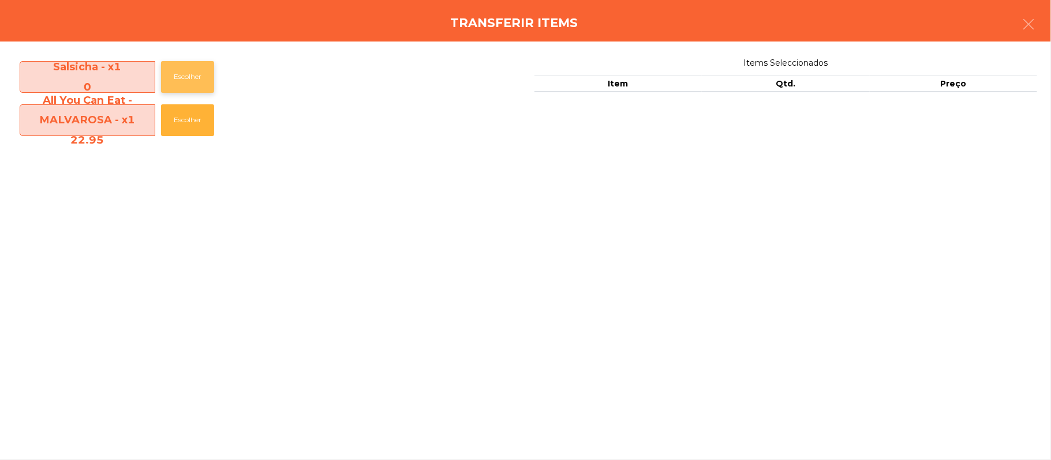
click at [197, 77] on button "Escolher" at bounding box center [187, 77] width 53 height 32
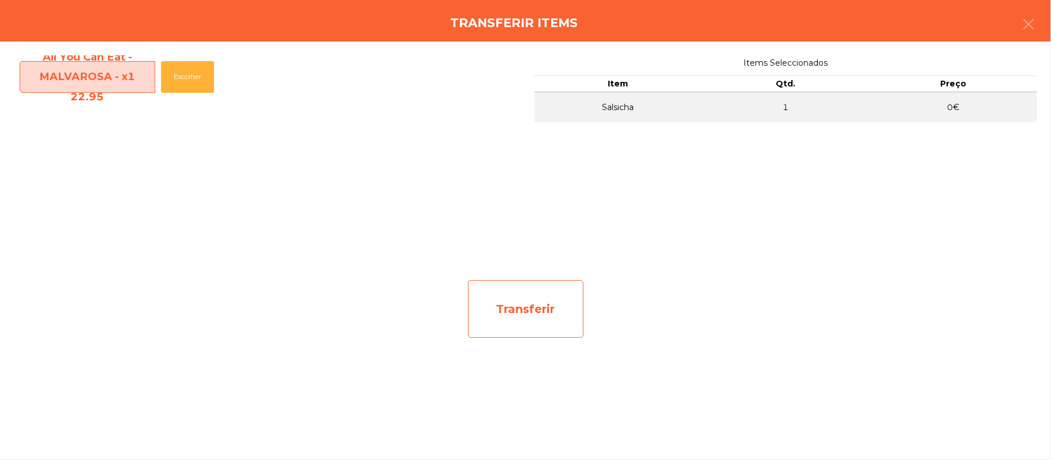
click at [544, 309] on div "Transferir" at bounding box center [525, 309] width 115 height 58
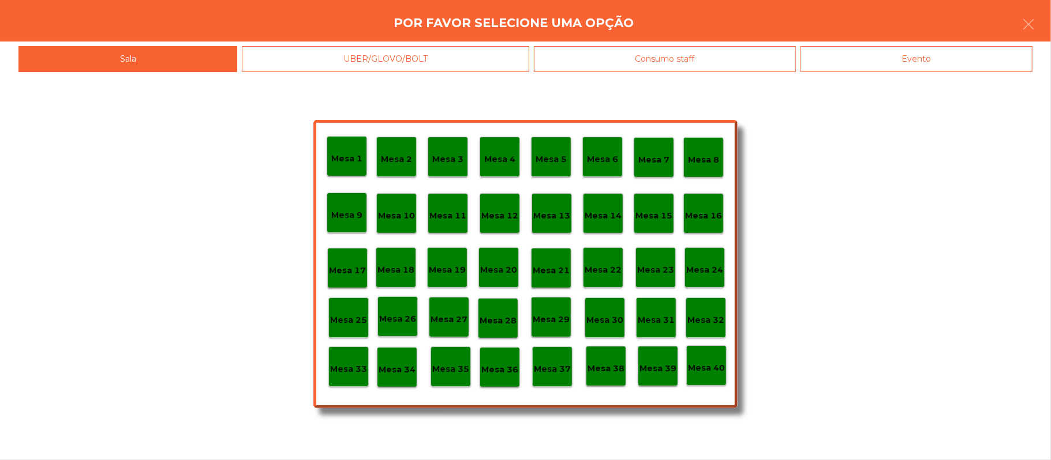
click at [954, 72] on div "Evento" at bounding box center [916, 59] width 232 height 26
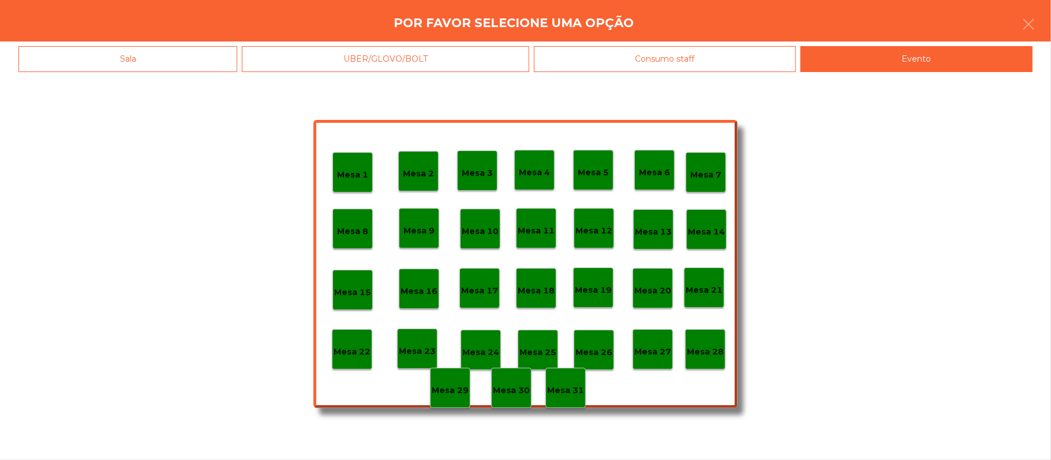
click at [710, 351] on p "Mesa 28" at bounding box center [705, 352] width 37 height 13
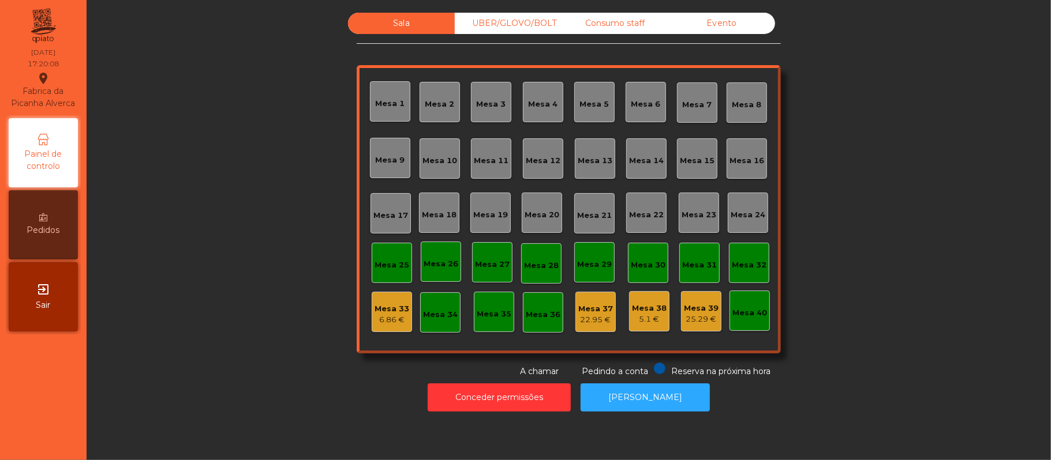
click at [735, 21] on div "Evento" at bounding box center [721, 23] width 107 height 21
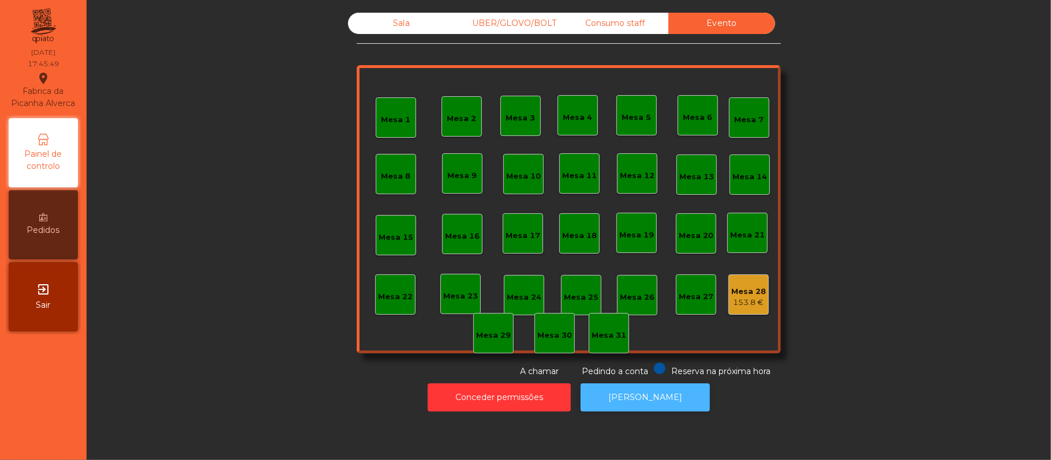
click at [653, 402] on button "[PERSON_NAME]" at bounding box center [644, 398] width 129 height 28
click at [636, 397] on button "[PERSON_NAME]" at bounding box center [644, 398] width 129 height 28
click at [649, 397] on button "[PERSON_NAME]" at bounding box center [644, 398] width 129 height 28
